Goal: Transaction & Acquisition: Purchase product/service

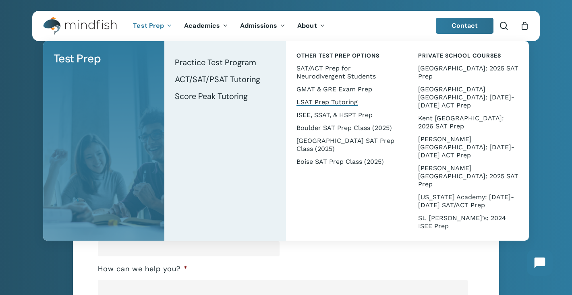
click at [311, 100] on span "LSAT Prep Tutoring" at bounding box center [327, 102] width 61 height 8
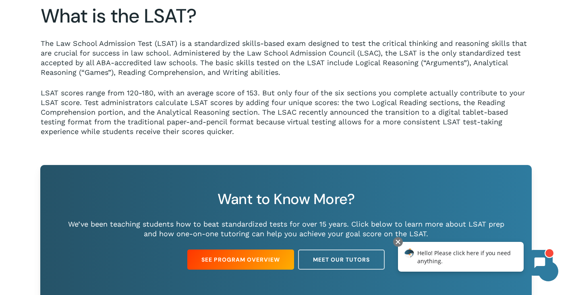
scroll to position [453, 0]
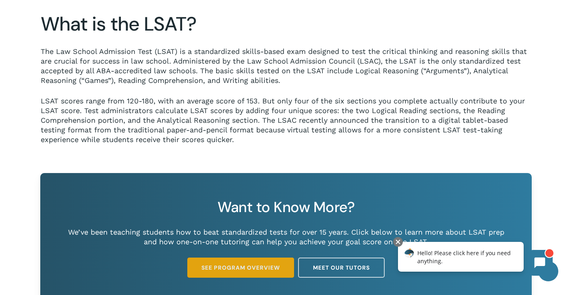
click at [260, 265] on span "See Program Overview" at bounding box center [241, 268] width 79 height 8
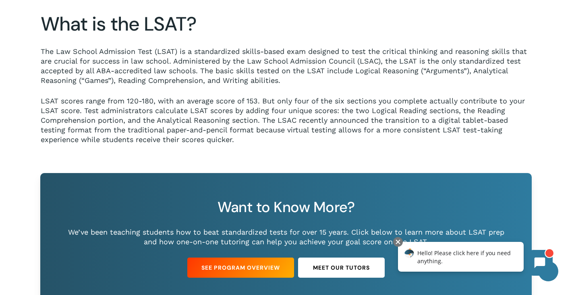
click at [359, 272] on link "Meet Our Tutors" at bounding box center [341, 268] width 87 height 20
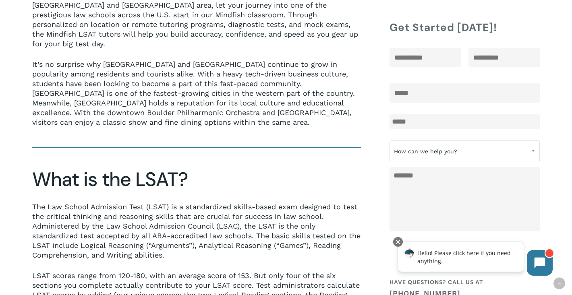
scroll to position [236, 0]
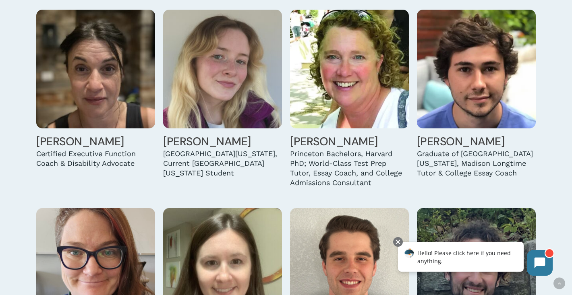
scroll to position [475, 0]
